Goal: Task Accomplishment & Management: Complete application form

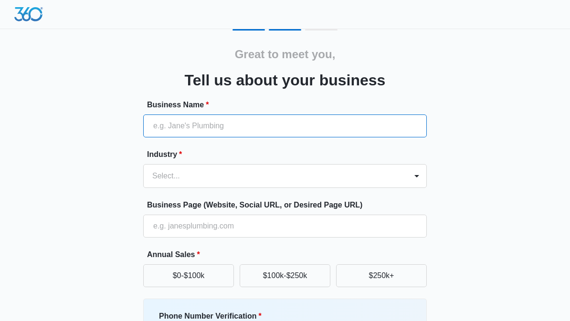
click at [151, 125] on input "Business Name *" at bounding box center [284, 125] width 283 height 23
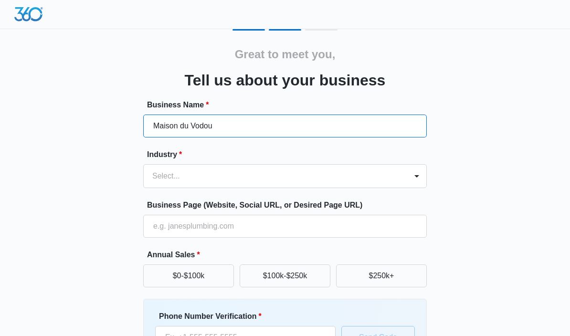
type input "Maison du Vodou"
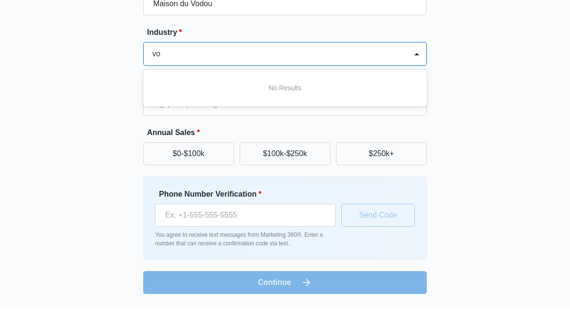
type input "v"
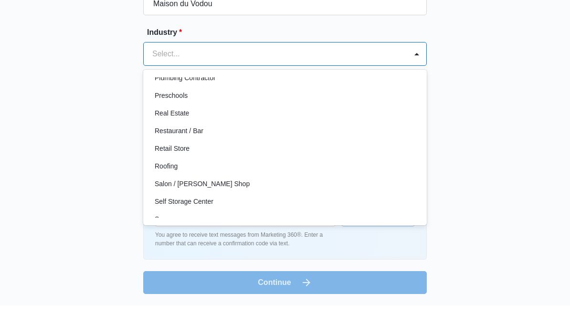
scroll to position [634, 0]
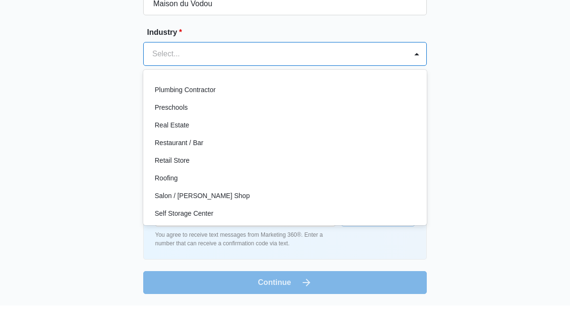
click at [162, 186] on p "Retail Store" at bounding box center [172, 191] width 35 height 10
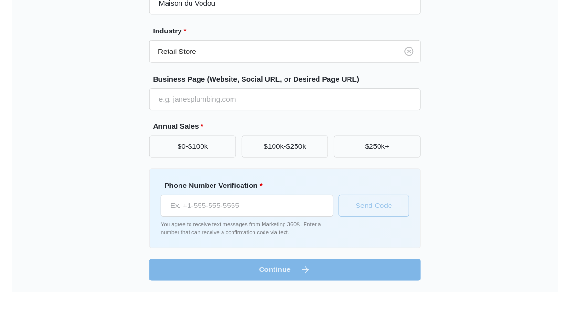
scroll to position [106, 0]
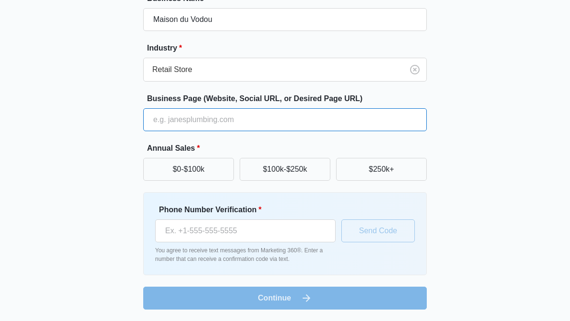
click at [162, 121] on input "Business Page (Website, Social URL, or Desired Page URL)" at bounding box center [284, 119] width 283 height 23
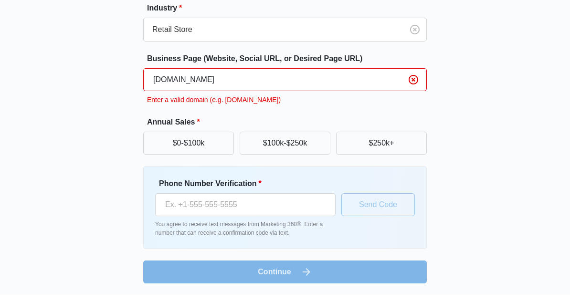
scroll to position [125, 0]
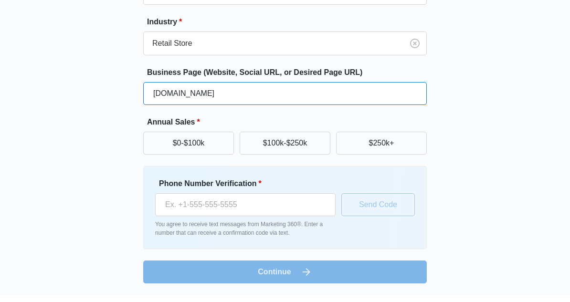
type input "[DOMAIN_NAME]"
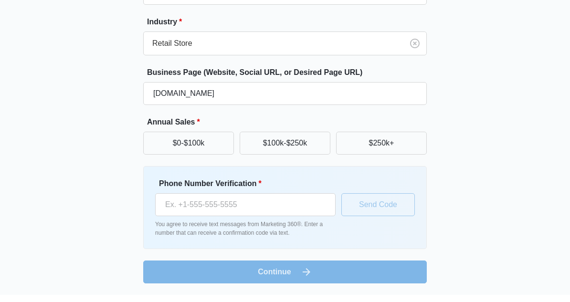
click at [164, 145] on button "$0-$100k" at bounding box center [188, 150] width 91 height 23
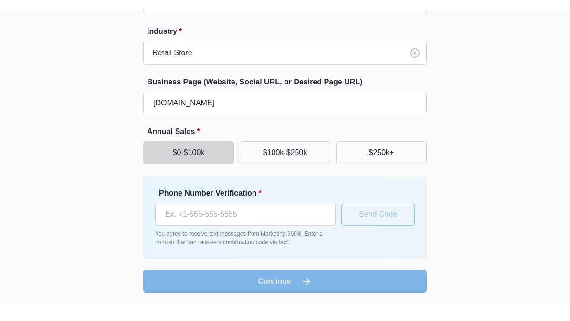
scroll to position [106, 0]
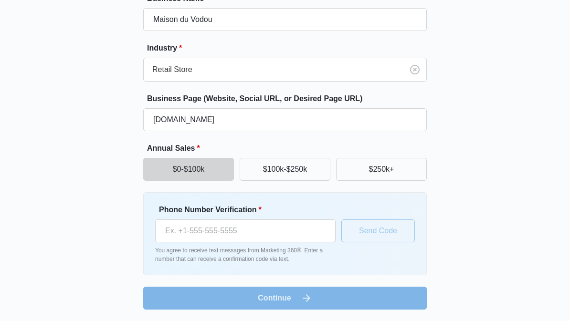
click at [171, 170] on button "$0-$100k" at bounding box center [188, 169] width 91 height 23
click at [229, 229] on input "Phone Number Verification *" at bounding box center [245, 230] width 180 height 23
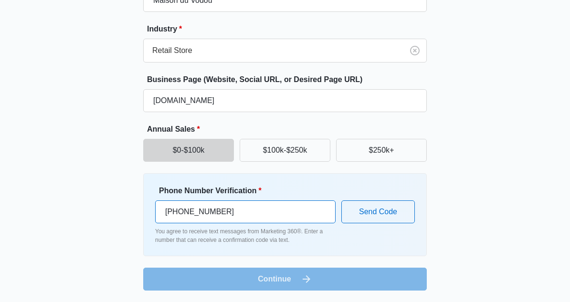
scroll to position [125, 0]
type input "[PHONE_NUMBER]"
click at [382, 215] on button "Send Code" at bounding box center [377, 211] width 73 height 23
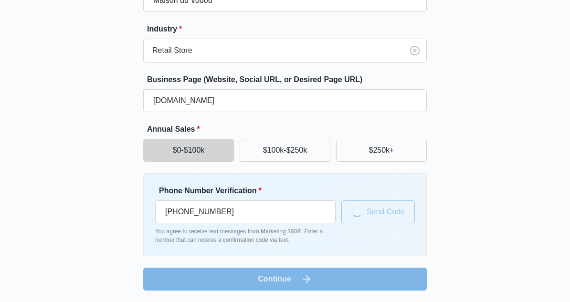
scroll to position [106, 0]
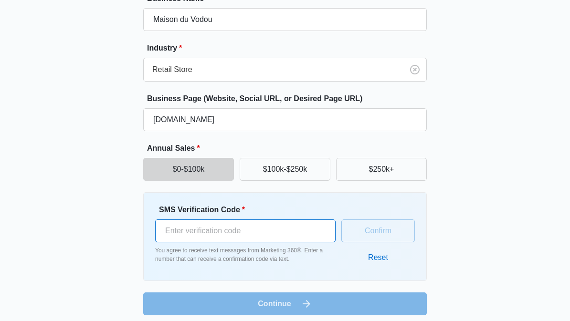
click at [282, 238] on input "SMS Verification Code *" at bounding box center [245, 230] width 180 height 23
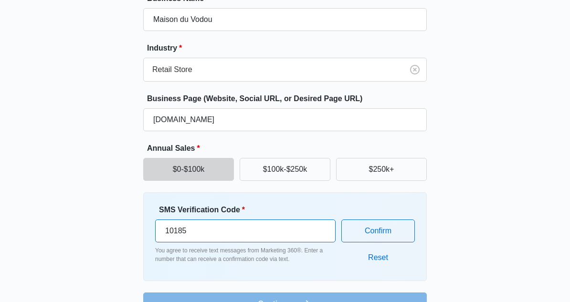
click at [386, 230] on button "Confirm" at bounding box center [377, 230] width 73 height 23
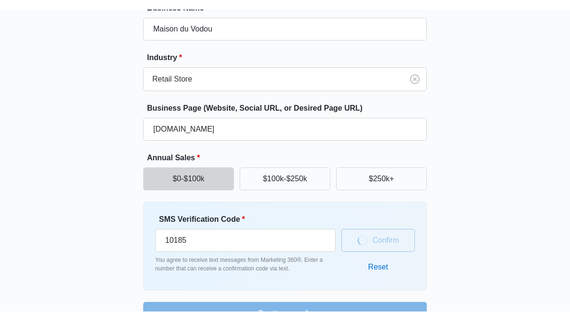
scroll to position [112, 0]
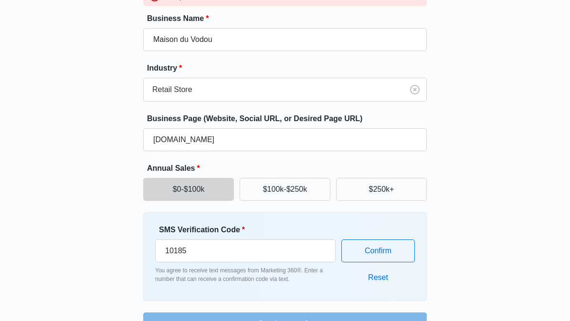
click at [204, 247] on input "10185" at bounding box center [245, 250] width 180 height 23
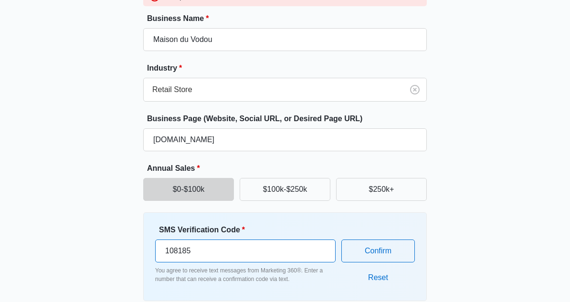
type input "108185"
click at [394, 250] on button "Confirm" at bounding box center [377, 250] width 73 height 23
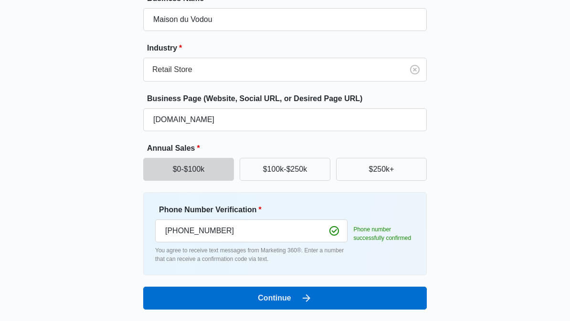
scroll to position [106, 0]
click at [285, 305] on button "Continue" at bounding box center [284, 298] width 283 height 23
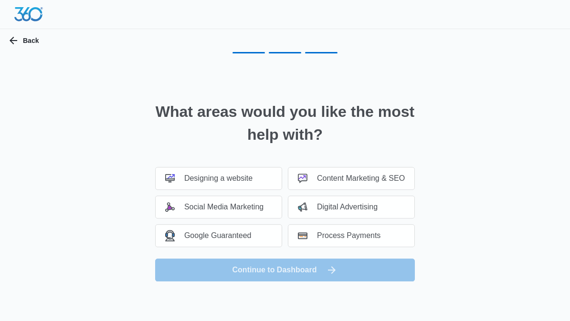
scroll to position [0, 0]
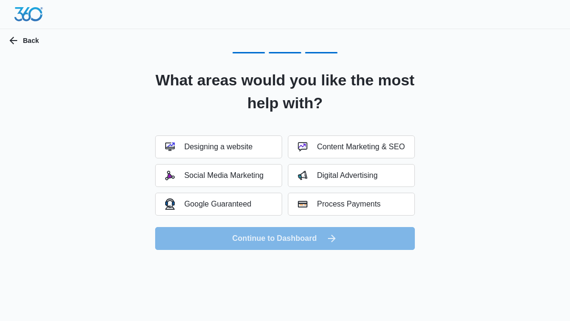
click at [352, 146] on div "Content Marketing & SEO" at bounding box center [351, 147] width 107 height 10
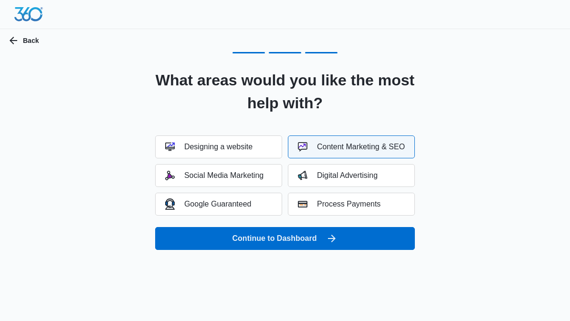
click at [217, 180] on button "Social Media Marketing" at bounding box center [218, 175] width 127 height 23
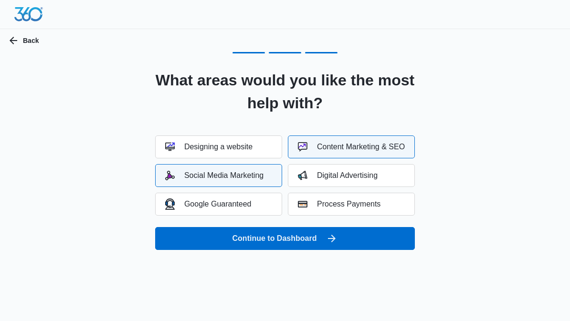
click at [234, 180] on div "Social Media Marketing" at bounding box center [214, 176] width 98 height 10
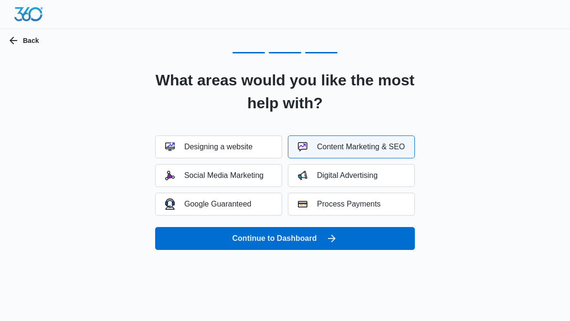
click at [258, 207] on button "Google Guaranteed" at bounding box center [218, 204] width 127 height 23
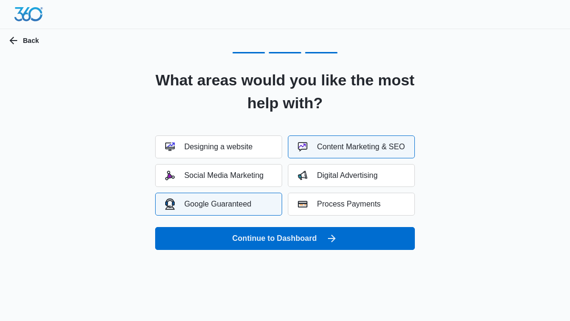
click at [358, 236] on button "Continue to Dashboard" at bounding box center [285, 238] width 260 height 23
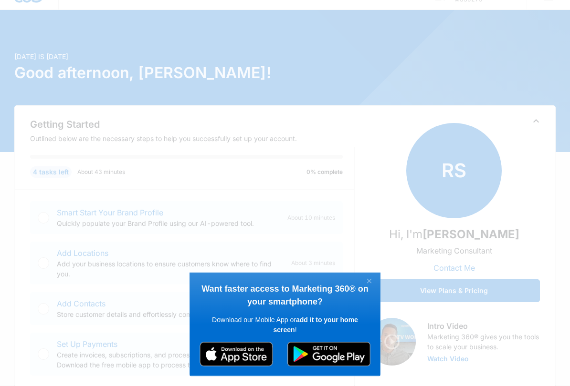
scroll to position [70, 0]
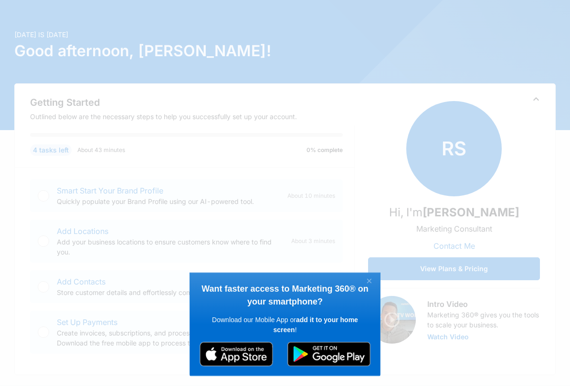
click at [371, 278] on link "×" at bounding box center [369, 282] width 17 height 12
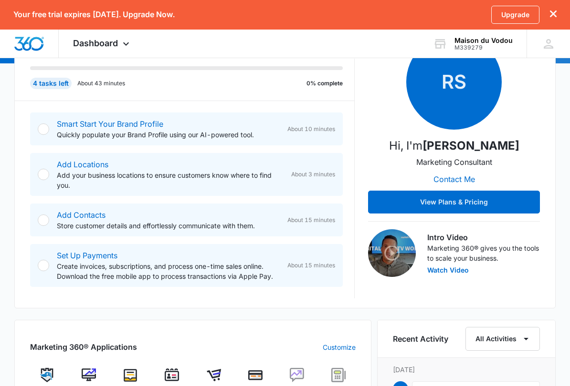
scroll to position [141, 0]
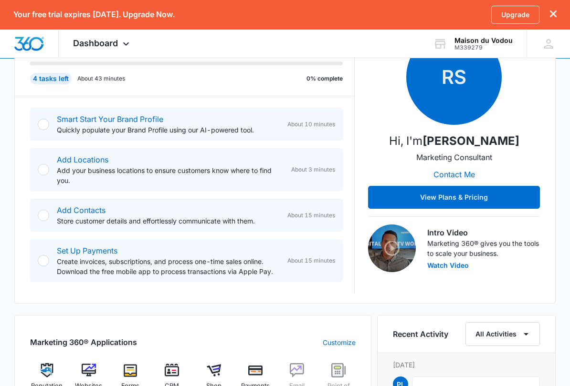
click at [44, 259] on div at bounding box center [43, 261] width 11 height 11
click at [46, 261] on div at bounding box center [43, 261] width 11 height 11
click at [47, 259] on div at bounding box center [43, 261] width 11 height 11
click at [53, 206] on div "Add Contacts Store customer details and effortlessly communicate with them. Abo…" at bounding box center [186, 215] width 312 height 33
click at [53, 162] on div "Add Locations Add your business locations to ensure customers know where to fin…" at bounding box center [186, 170] width 312 height 43
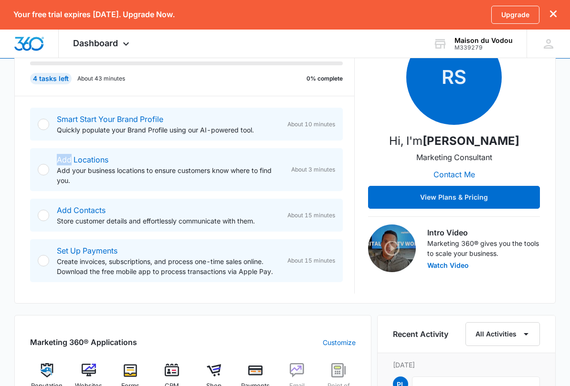
click at [44, 166] on div at bounding box center [43, 170] width 11 height 11
click at [44, 119] on div at bounding box center [43, 124] width 11 height 11
click at [97, 75] on p "About 43 minutes" at bounding box center [101, 79] width 48 height 9
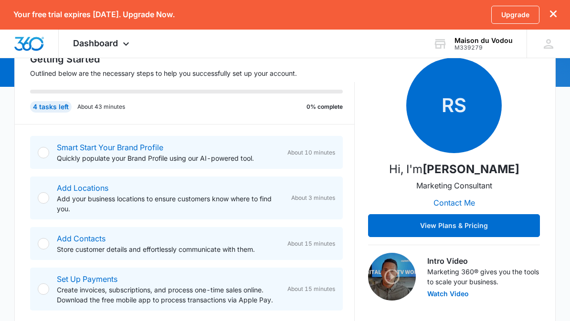
scroll to position [0, 0]
